Goal: Task Accomplishment & Management: Complete application form

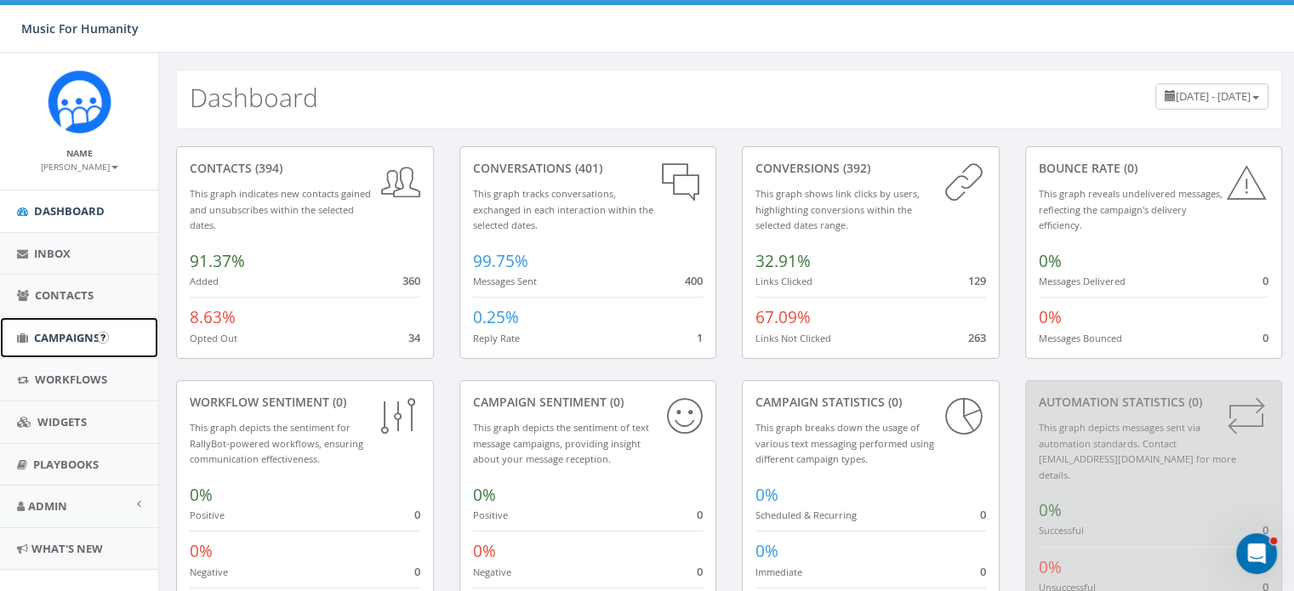
click at [62, 332] on span "Campaigns" at bounding box center [66, 337] width 65 height 15
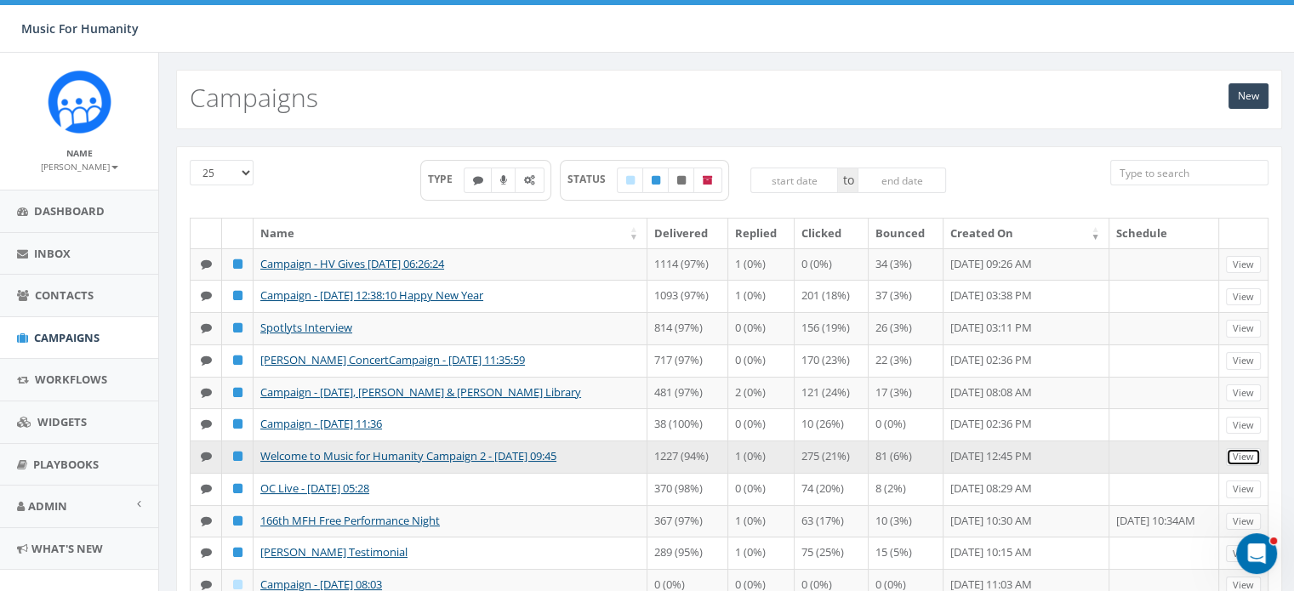
click at [1252, 466] on link "View" at bounding box center [1243, 457] width 35 height 18
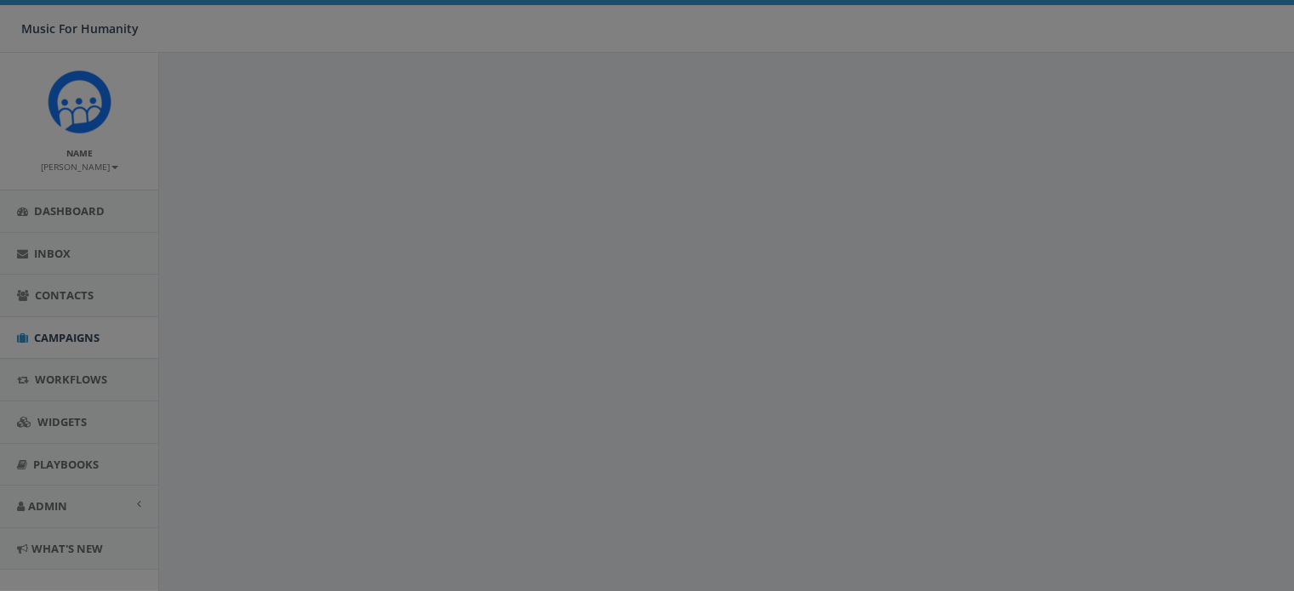
select select
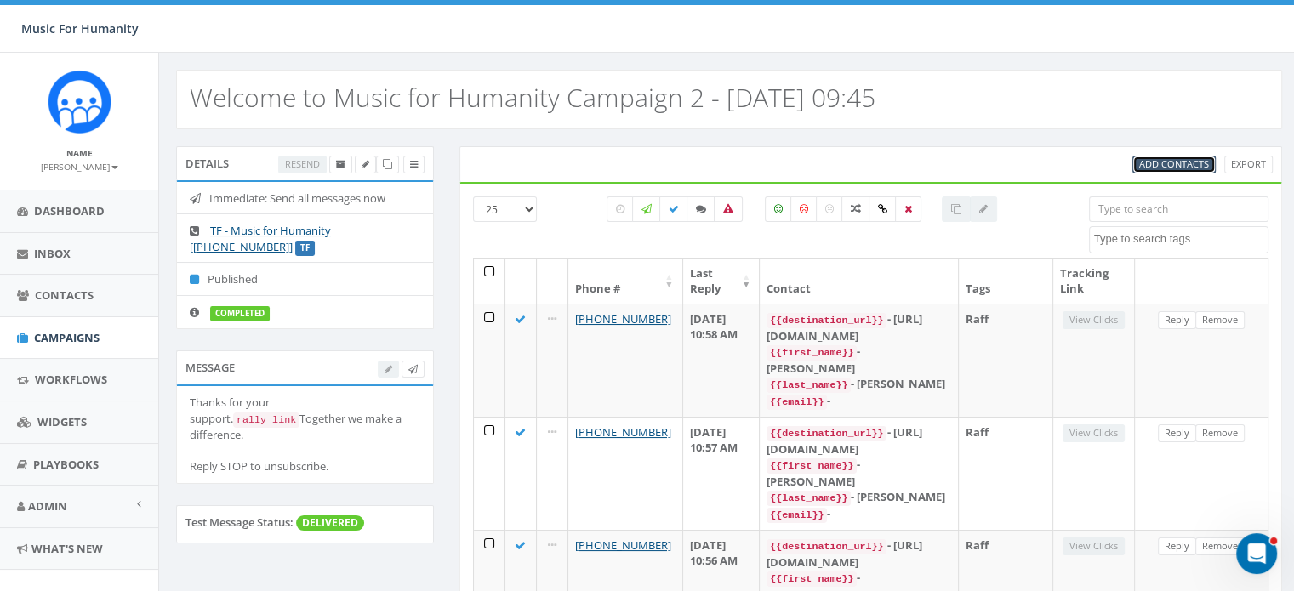
click at [1175, 159] on span "Add Contacts" at bounding box center [1174, 163] width 70 height 13
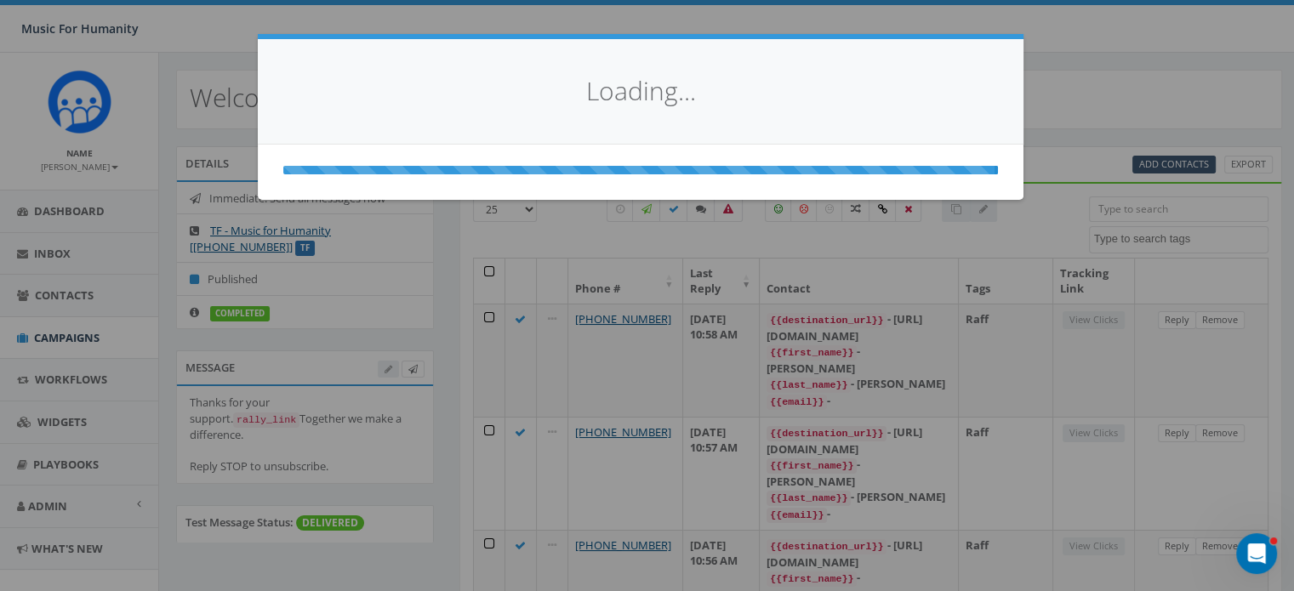
select select
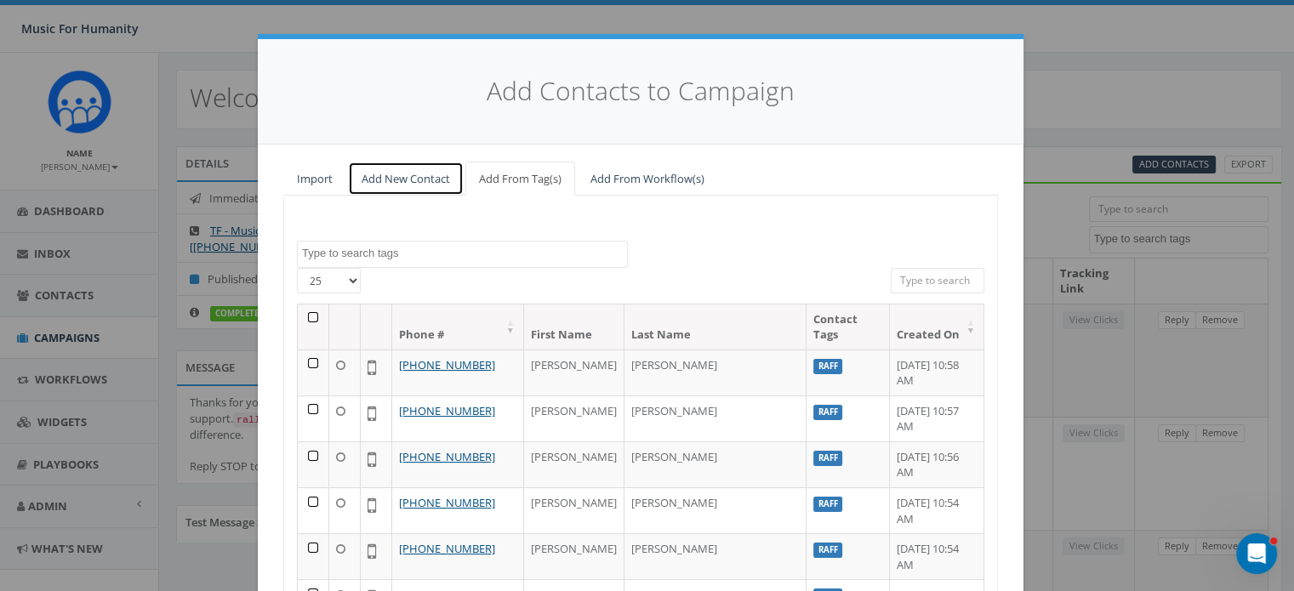
click at [364, 175] on link "Add New Contact" at bounding box center [406, 179] width 116 height 35
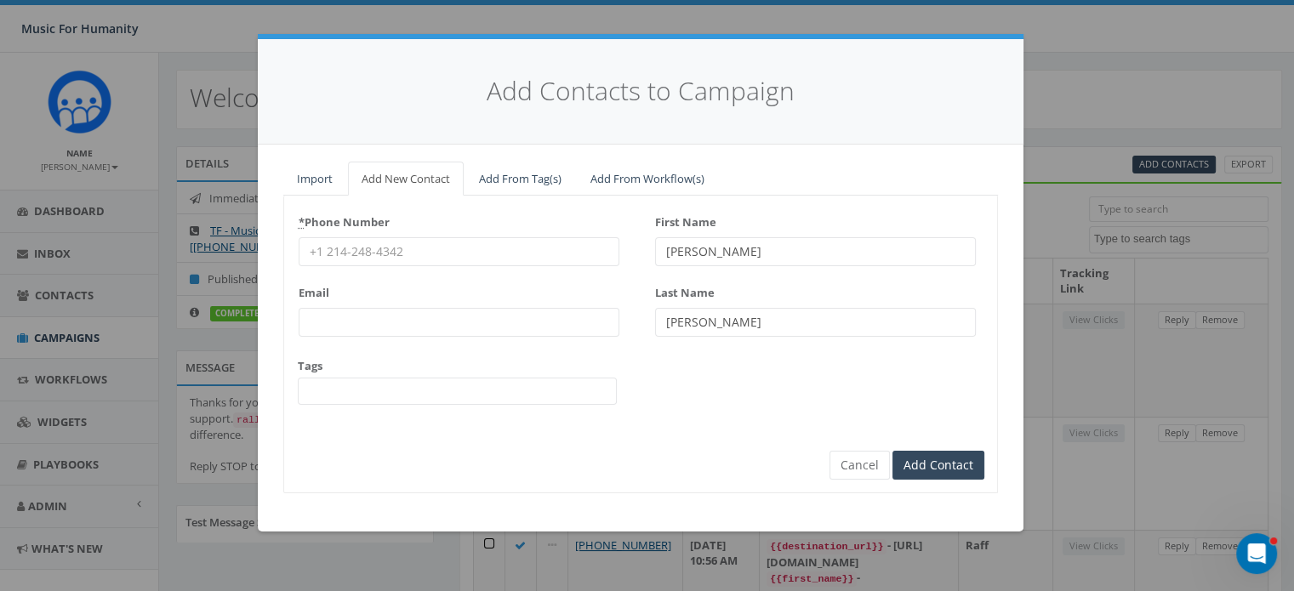
click at [333, 252] on input "* Phone Number" at bounding box center [459, 251] width 321 height 29
type input "8458533477"
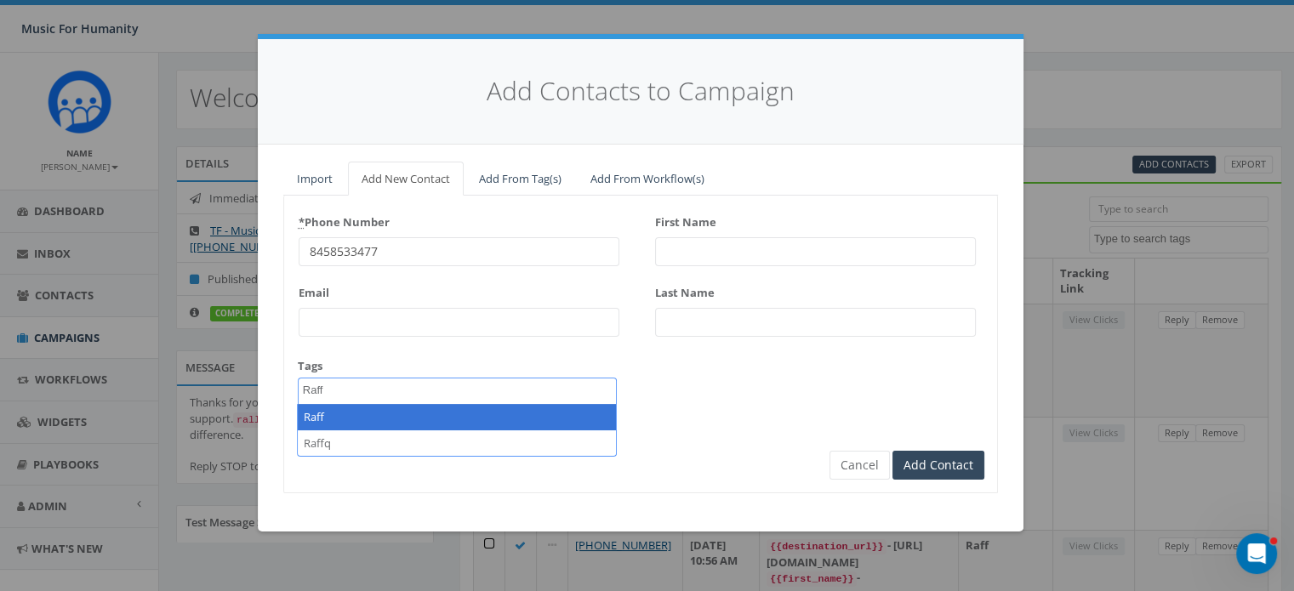
type textarea "Raff"
select select "Raff"
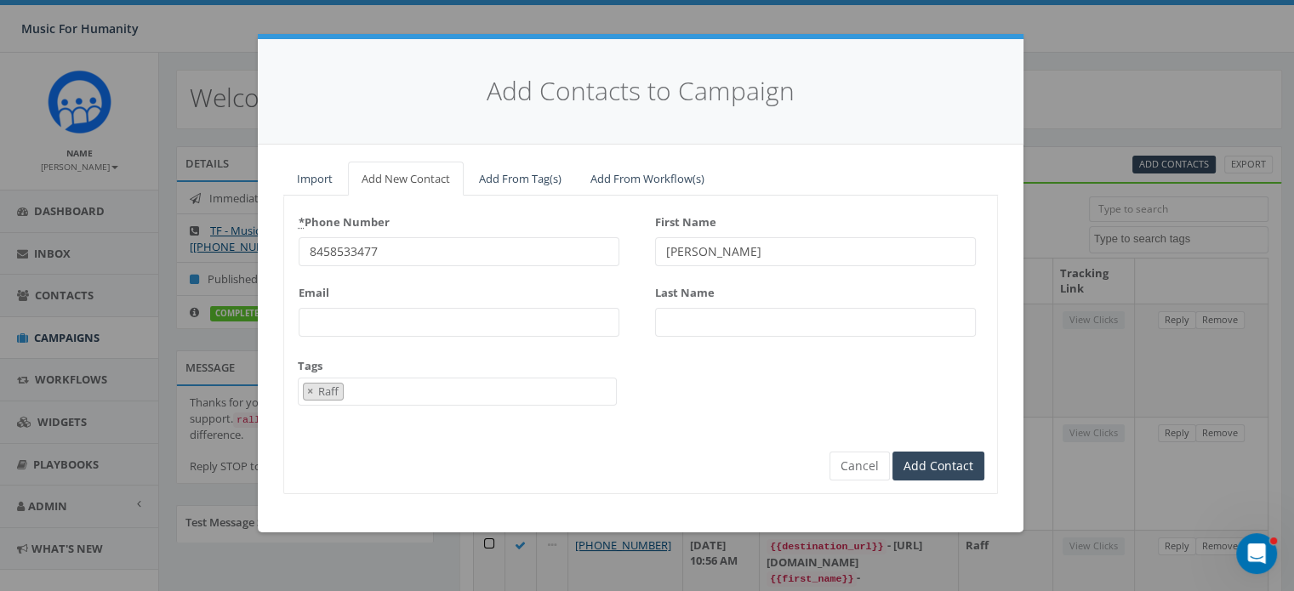
type input "Warren"
type input "Skov"
click at [892, 452] on input "Add Contact" at bounding box center [938, 466] width 92 height 29
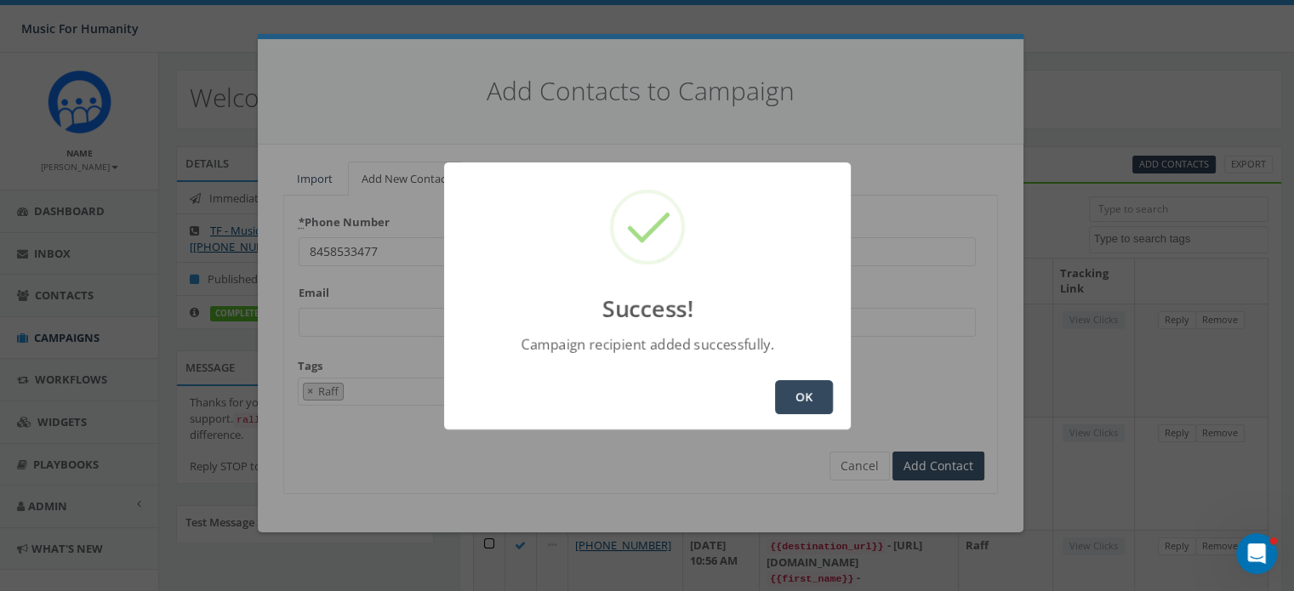
click at [776, 401] on button "OK" at bounding box center [804, 397] width 58 height 34
